Goal: Book appointment/travel/reservation

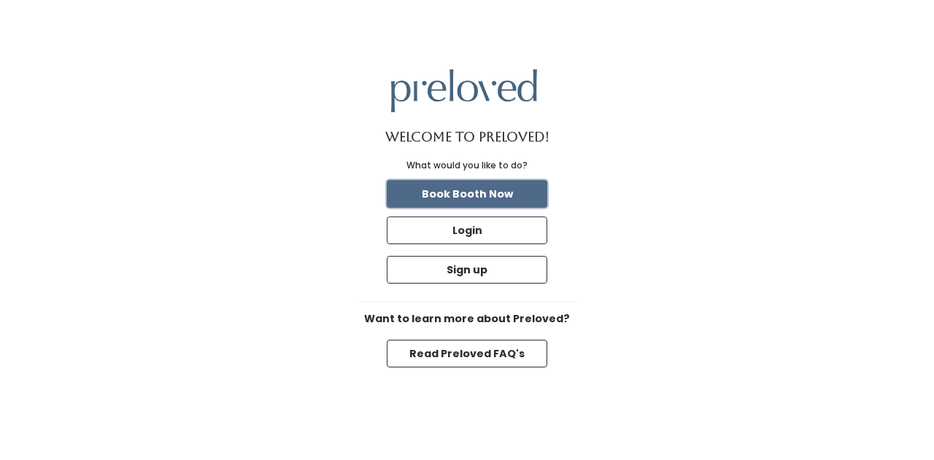
click at [496, 194] on button "Book Booth Now" at bounding box center [467, 194] width 161 height 28
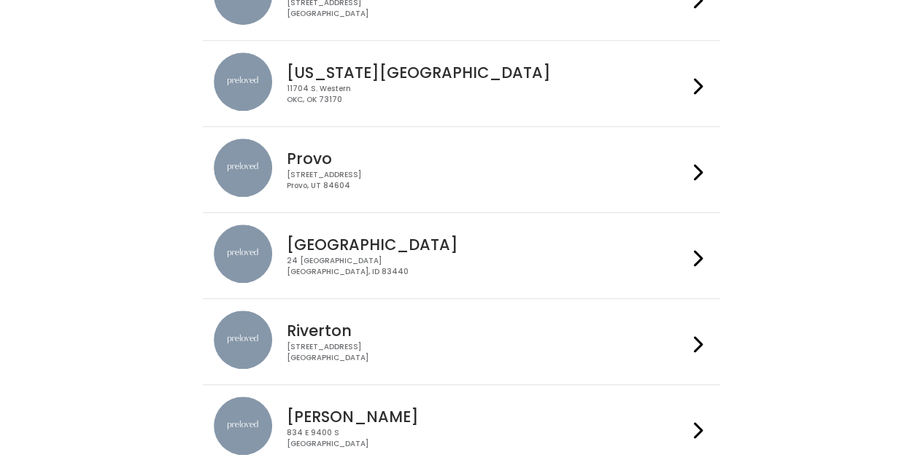
scroll to position [438, 0]
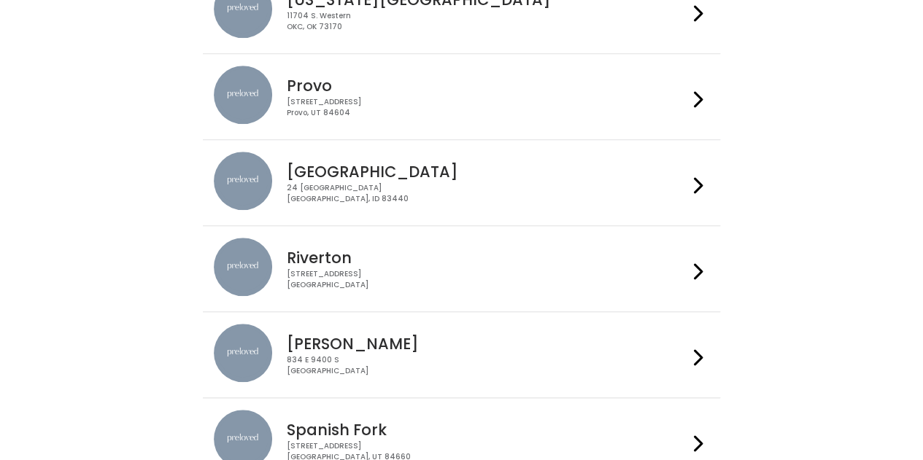
click at [514, 345] on h4 "[PERSON_NAME]" at bounding box center [487, 344] width 401 height 17
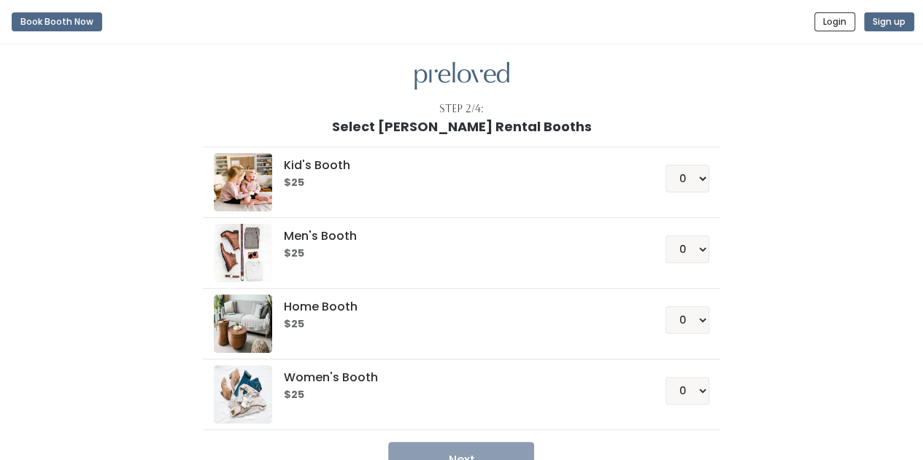
click at [541, 189] on div "$25" at bounding box center [457, 181] width 347 height 15
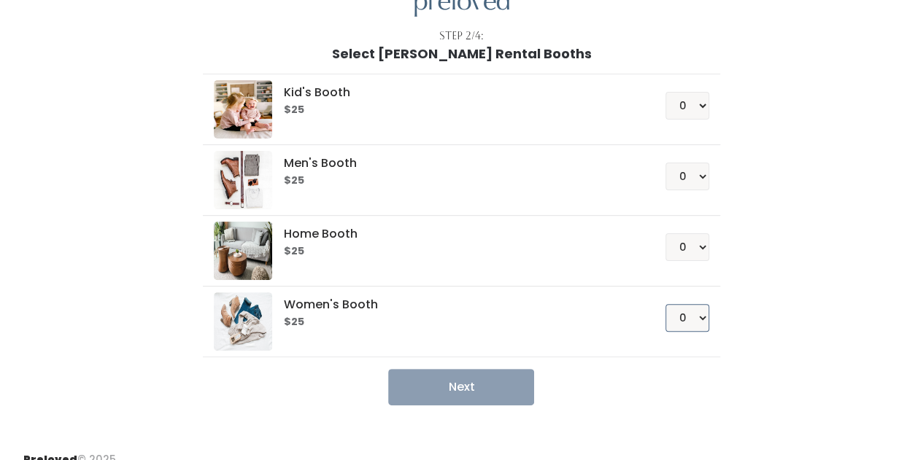
click at [696, 314] on select "0 1 2 3 4" at bounding box center [687, 318] width 44 height 28
select select "1"
click at [666, 304] on select "0 1 2 3 4" at bounding box center [687, 318] width 44 height 28
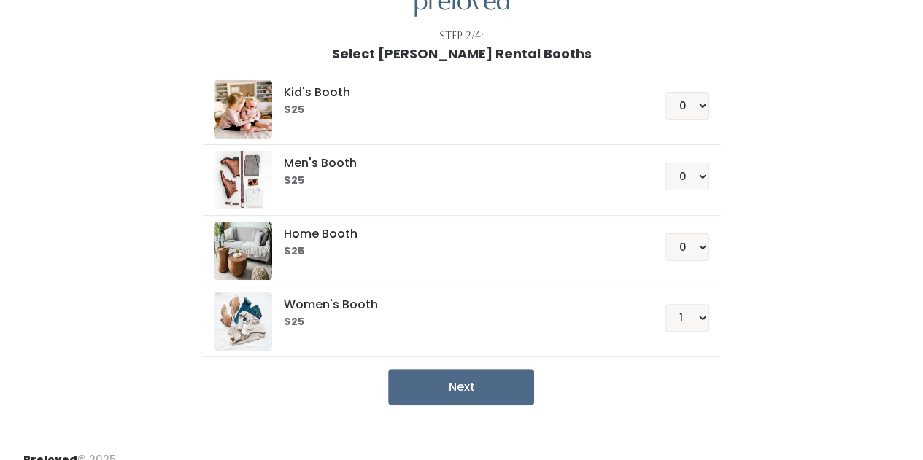
click at [538, 385] on div "Next" at bounding box center [461, 387] width 517 height 36
click at [517, 387] on button "Next" at bounding box center [461, 387] width 146 height 36
